Goal: Task Accomplishment & Management: Manage account settings

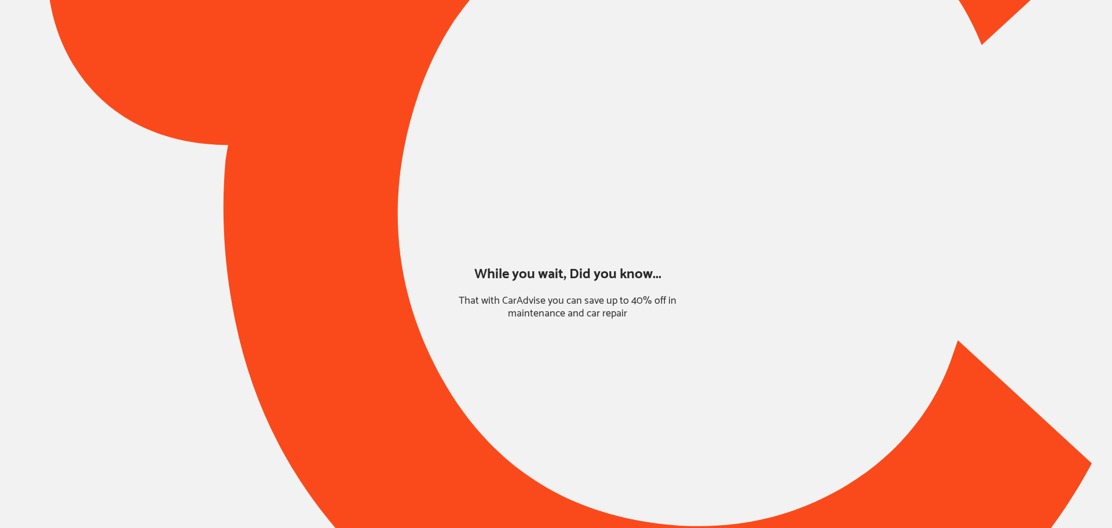
type input "*****"
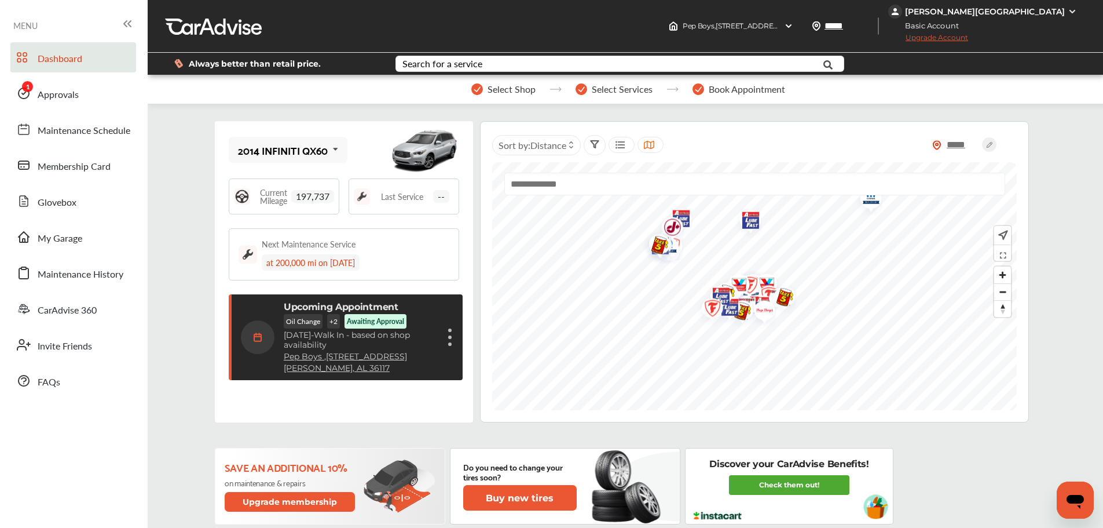
click at [57, 91] on span "Approvals" at bounding box center [58, 94] width 41 height 15
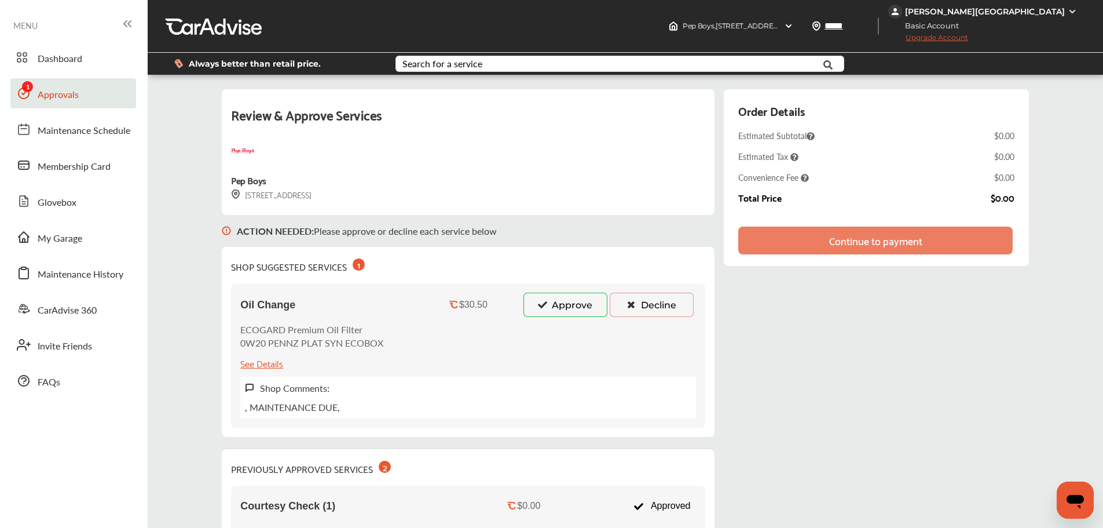
click at [566, 287] on div "Oil Change $30.50 Approve Decline ECOGARD Premium Oil Filter 0W20 PENNZ PLAT SY…" at bounding box center [468, 355] width 474 height 144
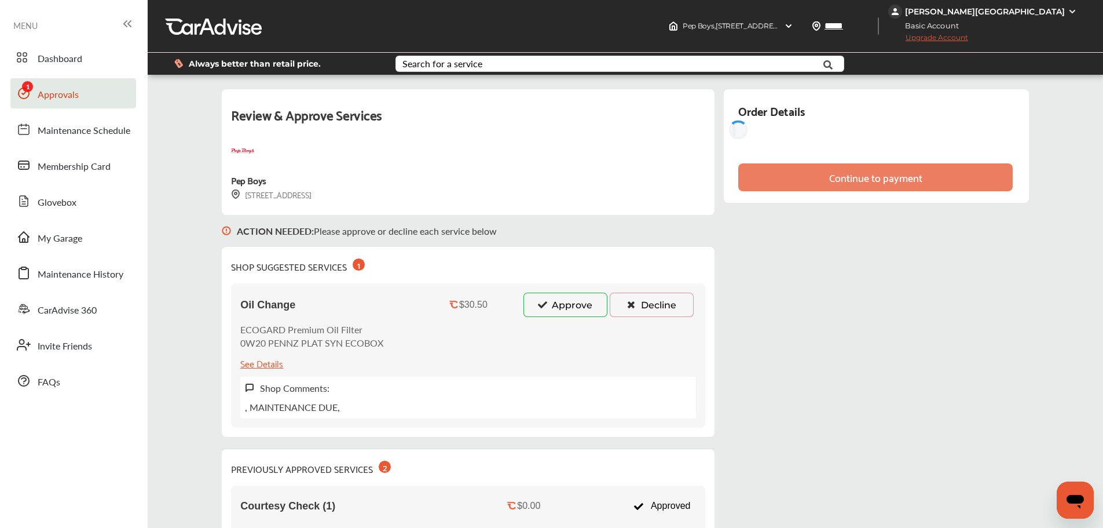
click at [564, 306] on button "Approve" at bounding box center [566, 305] width 84 height 24
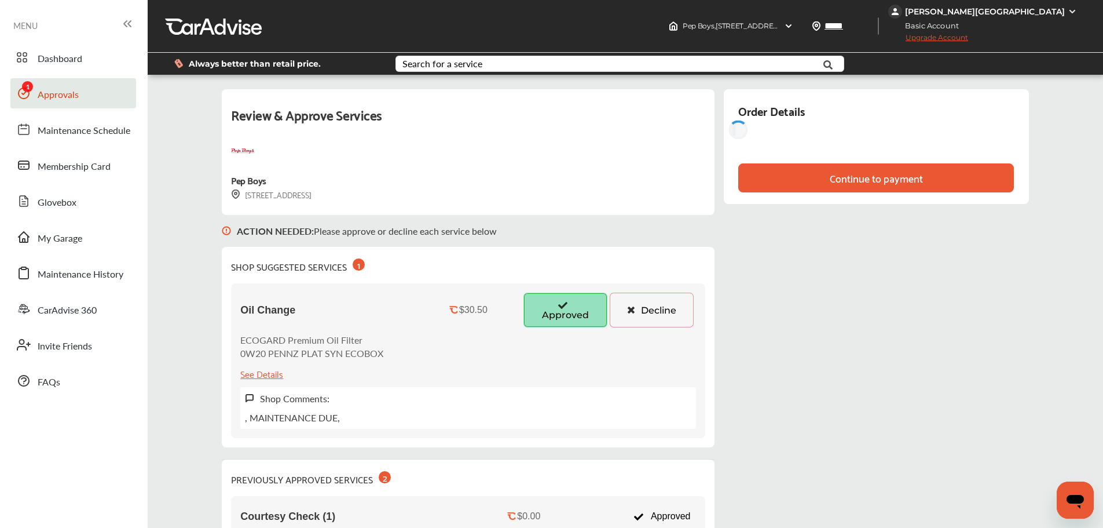
click at [837, 243] on div "Review & Approve Services Pep Boys [STREET_ADDRESS] ACTION NEEDED : Please appr…" at bounding box center [625, 429] width 807 height 681
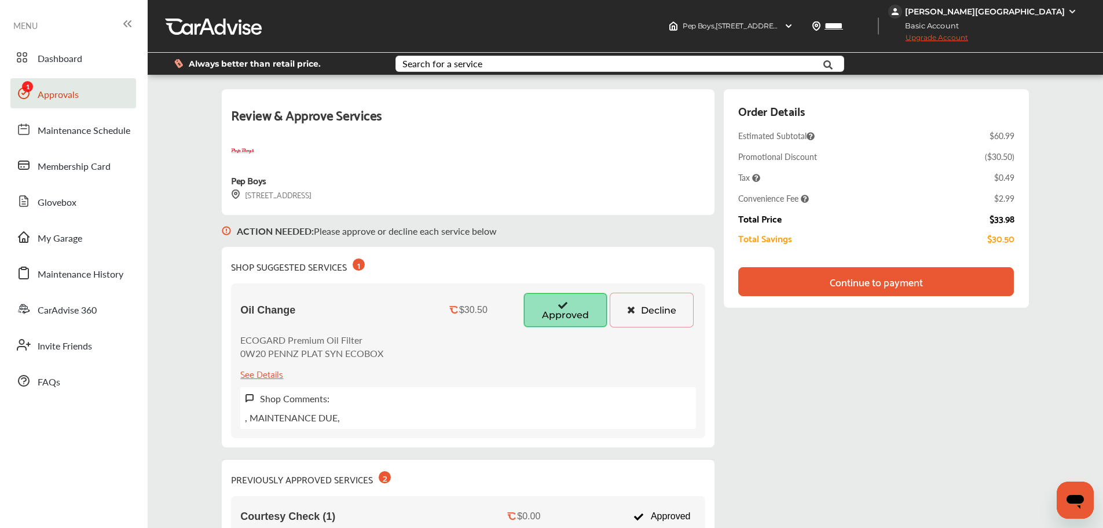
click at [837, 287] on div "Continue to payment" at bounding box center [876, 282] width 93 height 12
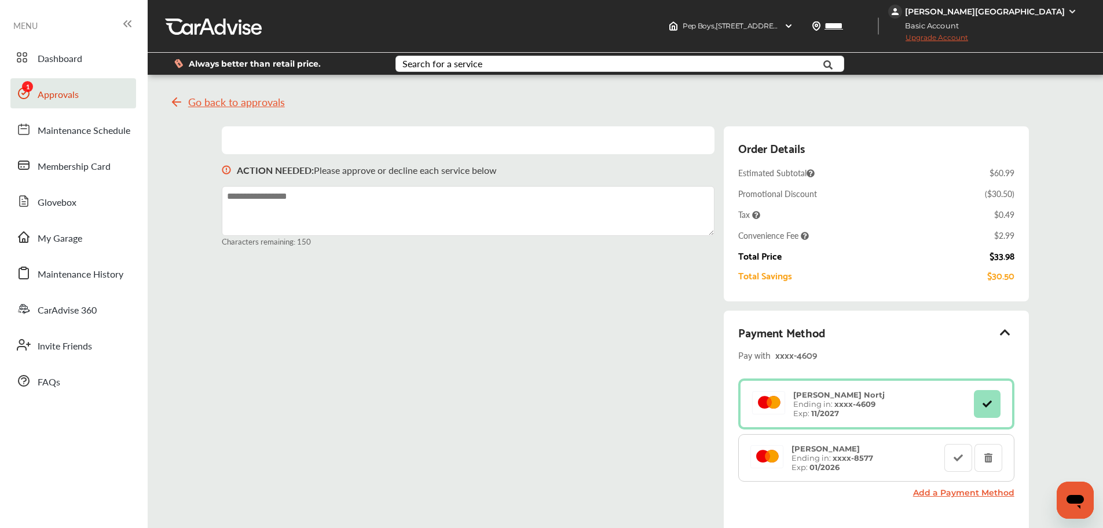
scroll to position [173, 0]
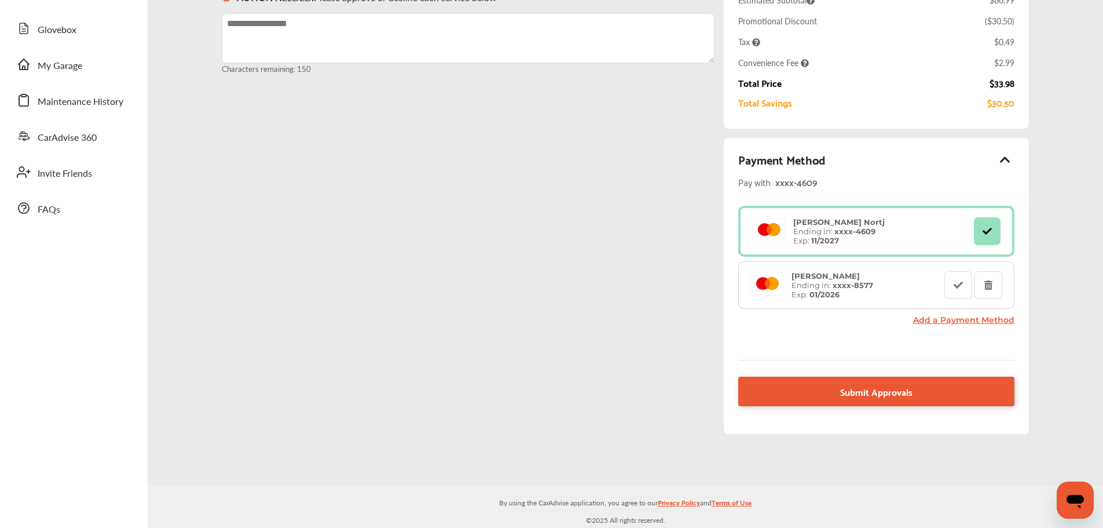
click at [837, 383] on link "Submit Approvals" at bounding box center [877, 391] width 276 height 30
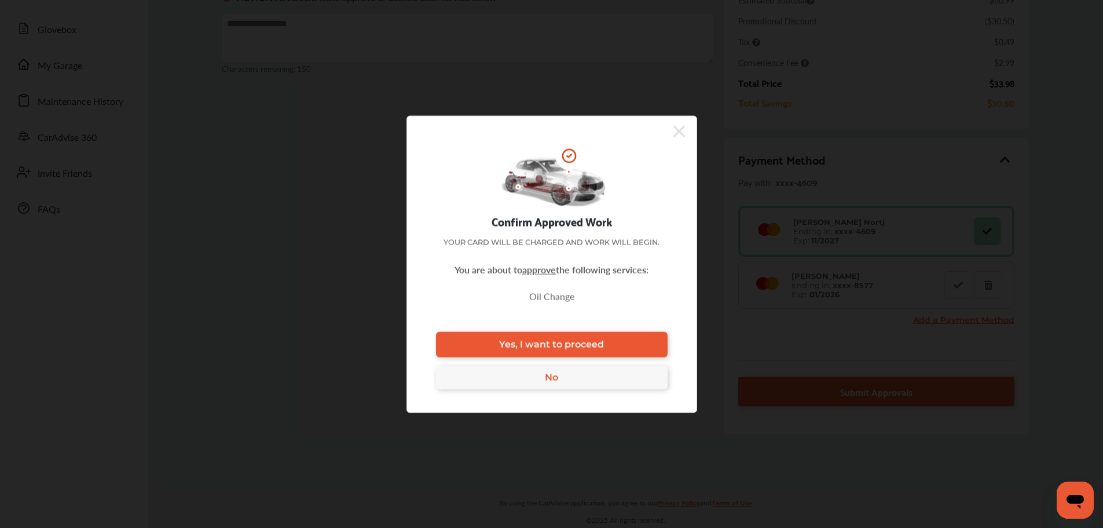
click at [597, 319] on div "Confirm Approved Work Your card will be charged and work will begin. You are ab…" at bounding box center [552, 263] width 291 height 297
click at [597, 335] on link "Yes, I want to proceed" at bounding box center [552, 343] width 232 height 25
